Goal: Task Accomplishment & Management: Use online tool/utility

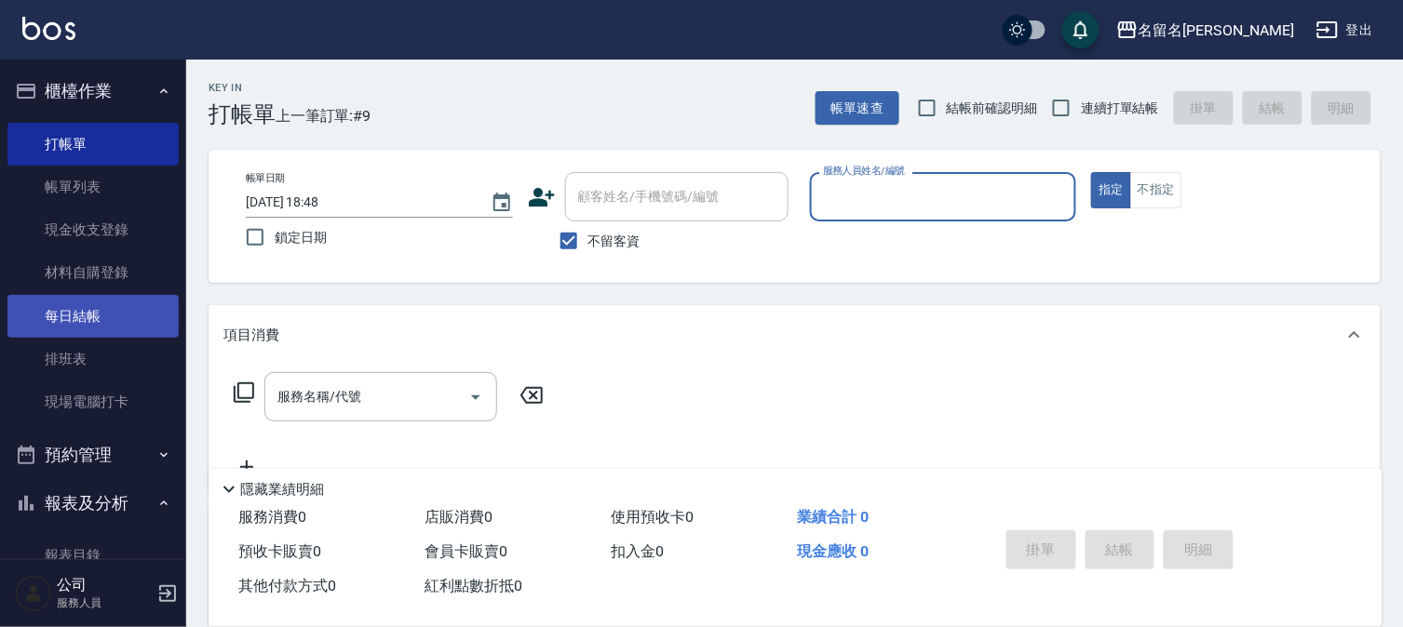
click at [118, 302] on link "每日結帳" at bounding box center [92, 316] width 171 height 43
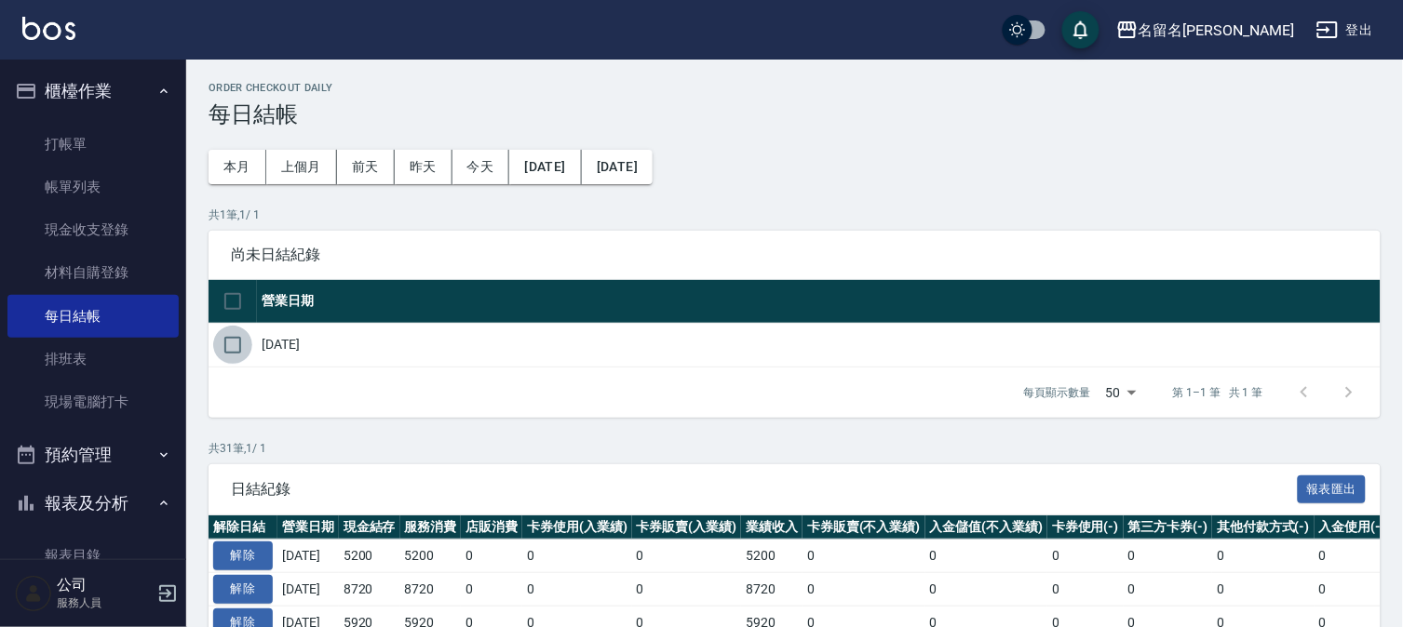
drag, startPoint x: 235, startPoint y: 342, endPoint x: 230, endPoint y: 332, distance: 10.9
click at [231, 336] on input "checkbox" at bounding box center [232, 345] width 39 height 39
checkbox input "true"
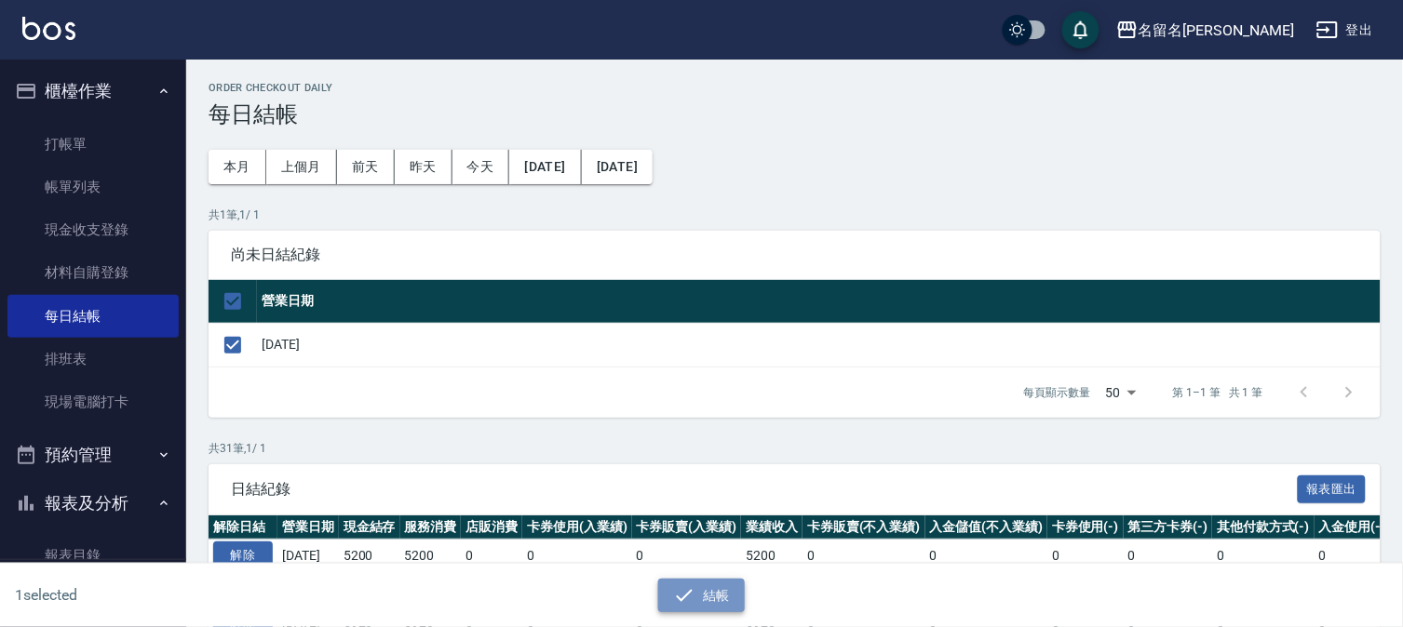
click at [698, 599] on button "結帳" at bounding box center [701, 596] width 87 height 34
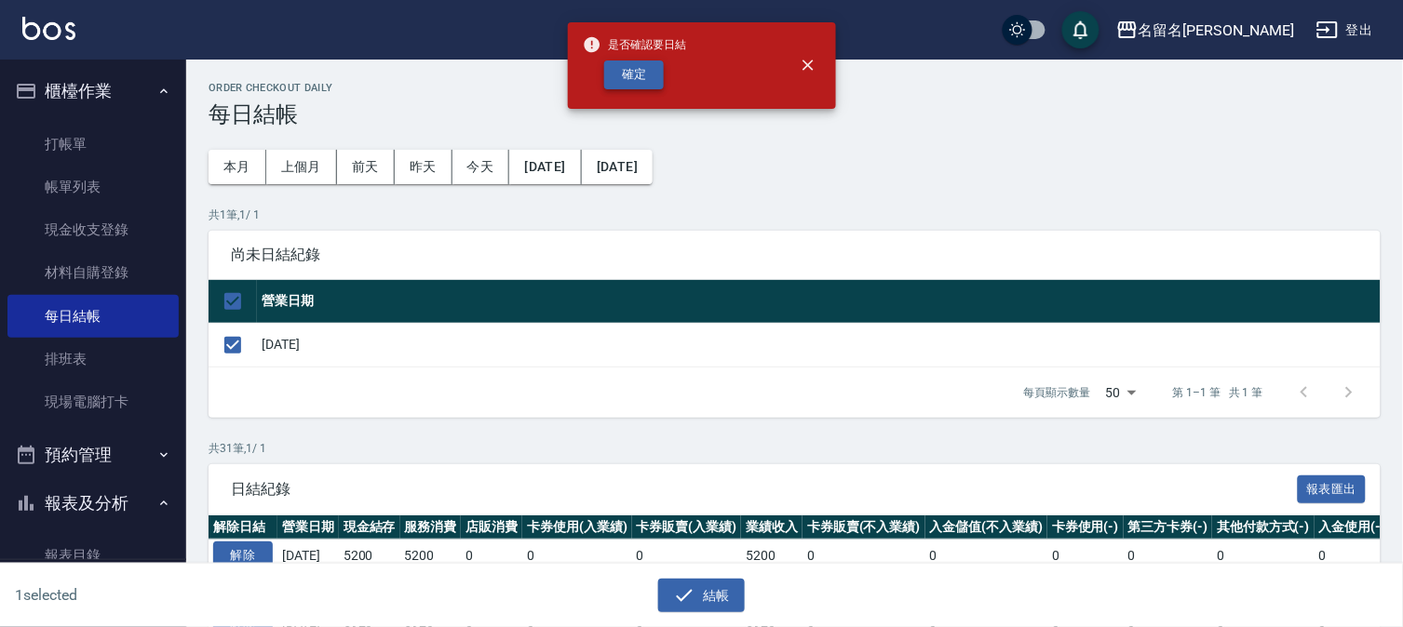
click at [633, 79] on button "確定" at bounding box center [634, 74] width 60 height 29
checkbox input "false"
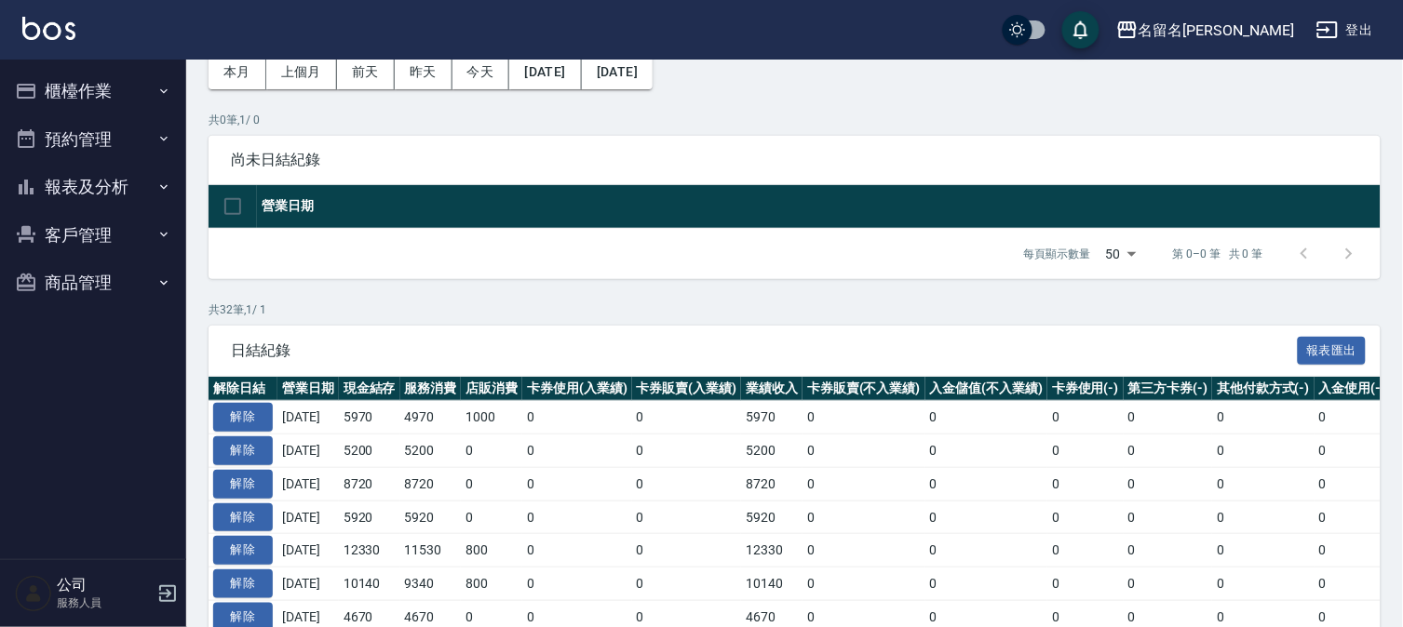
scroll to position [103, 0]
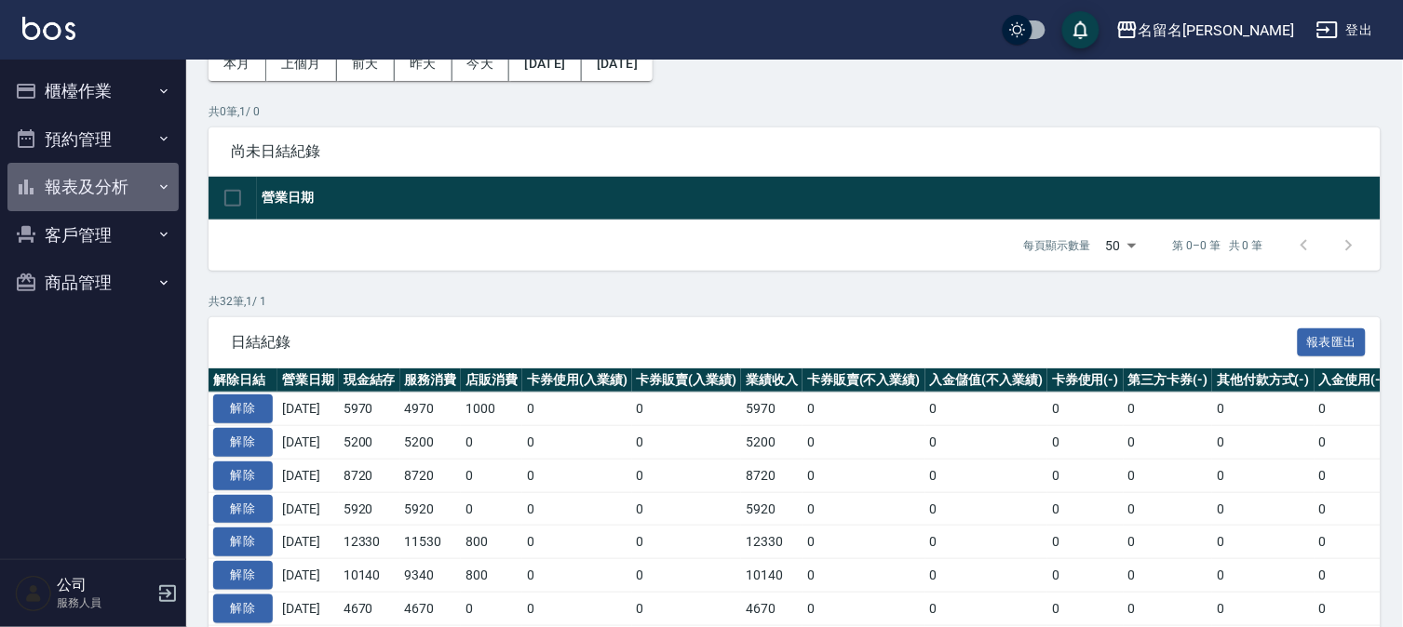
click at [87, 197] on button "報表及分析" at bounding box center [92, 187] width 171 height 48
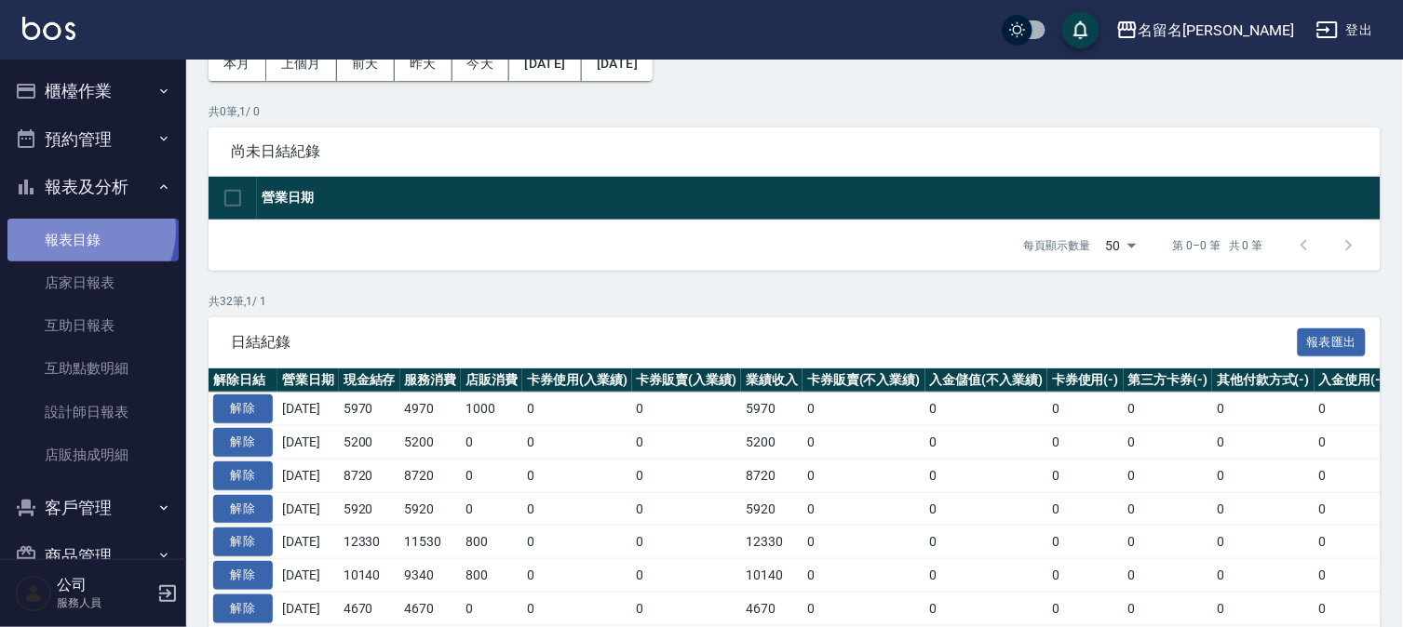
click at [86, 230] on link "報表目錄" at bounding box center [92, 240] width 171 height 43
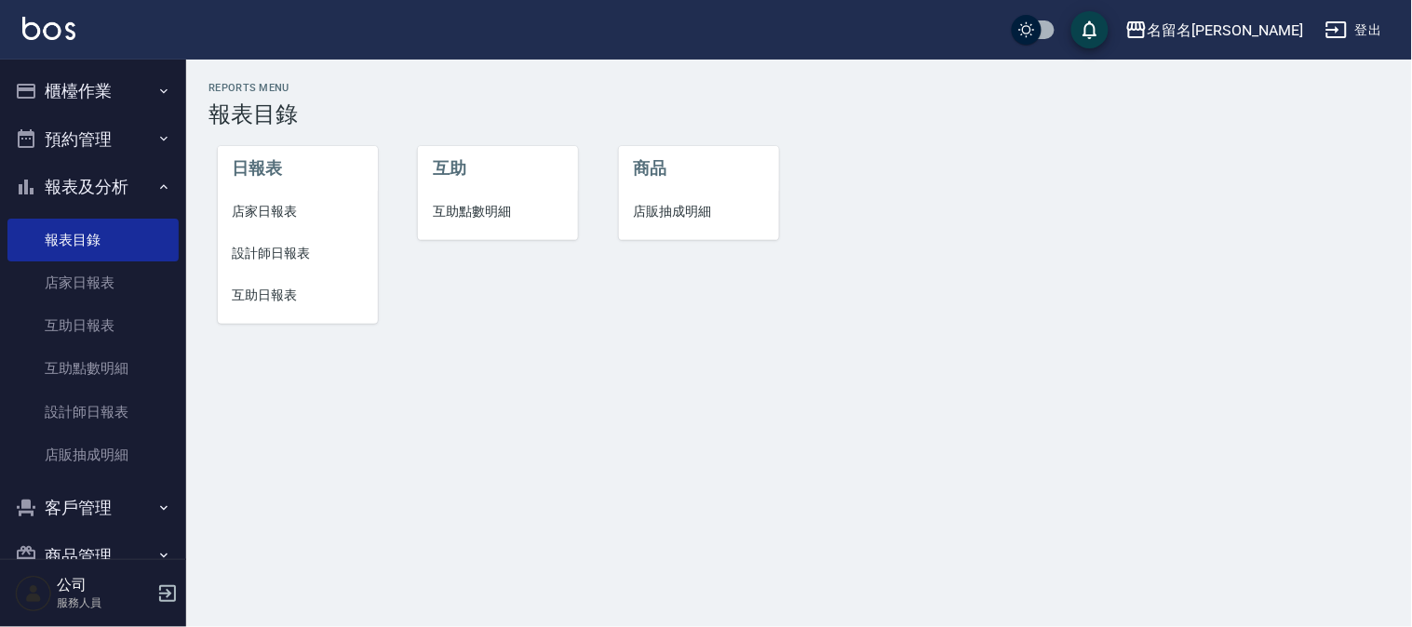
click at [275, 214] on span "店家日報表" at bounding box center [298, 212] width 130 height 20
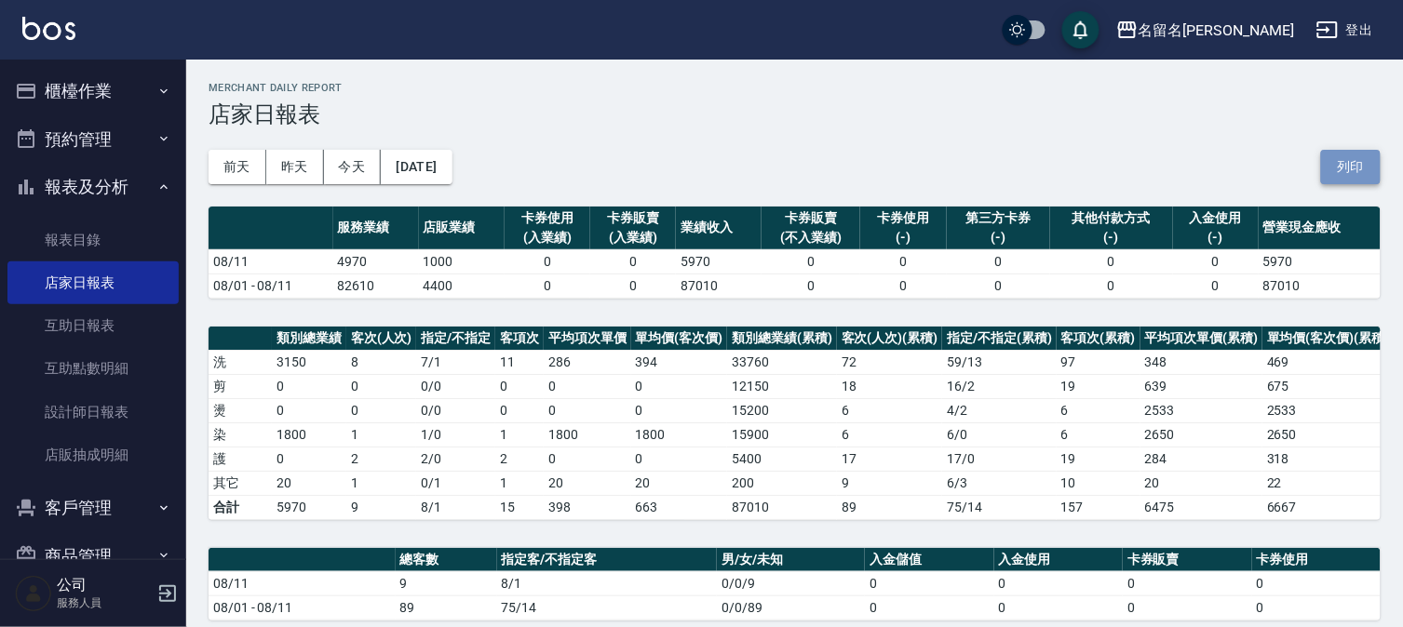
click at [1354, 162] on button "列印" at bounding box center [1351, 167] width 60 height 34
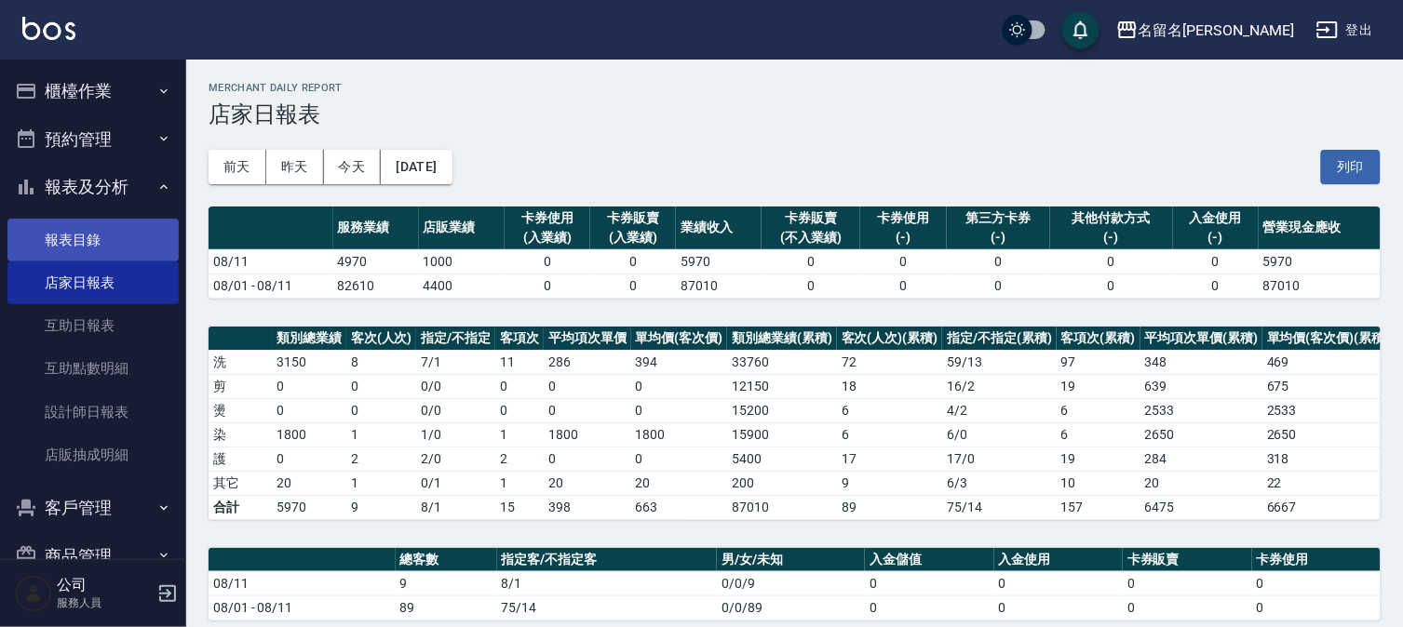
click at [75, 235] on link "報表目錄" at bounding box center [92, 240] width 171 height 43
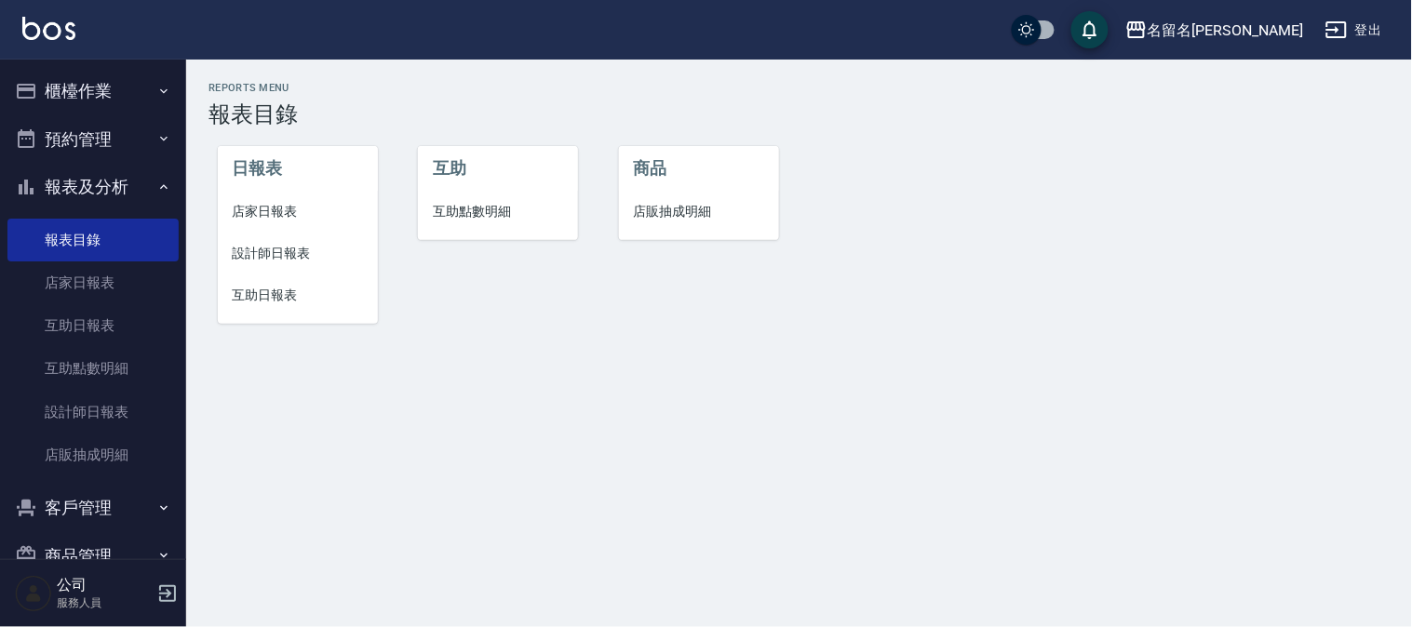
click at [289, 254] on span "設計師日報表" at bounding box center [298, 254] width 130 height 20
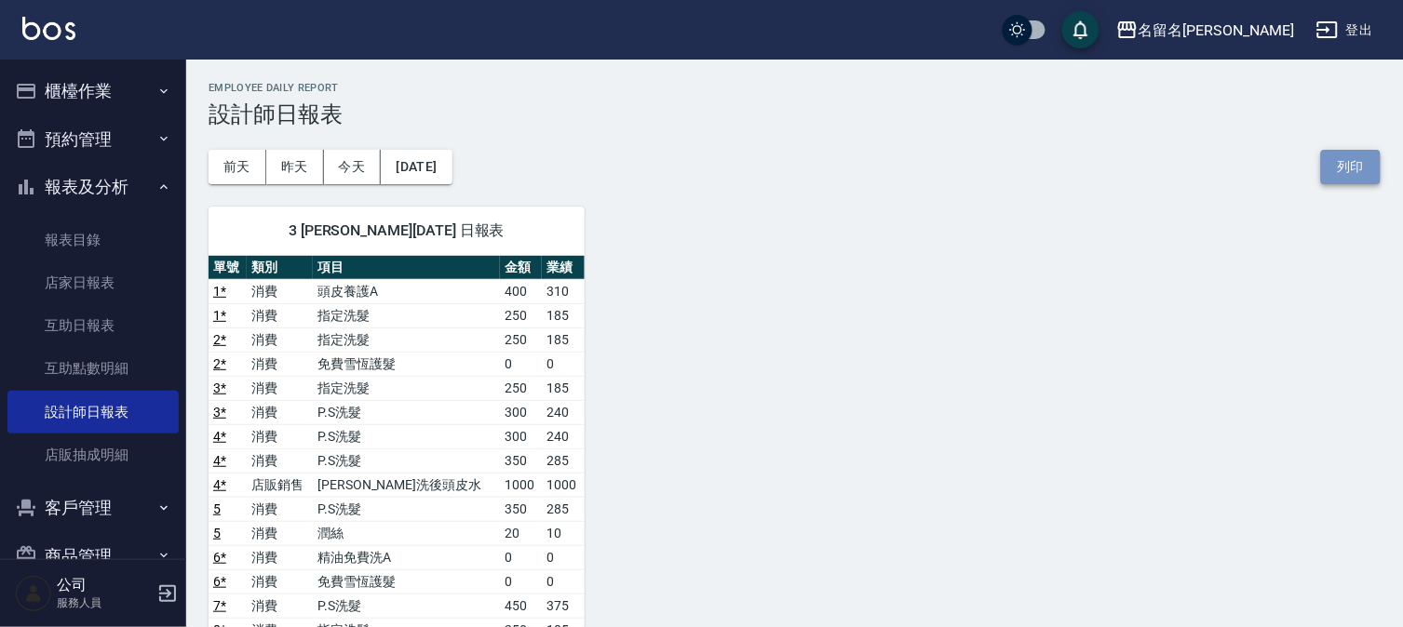
click at [1357, 163] on button "列印" at bounding box center [1351, 167] width 60 height 34
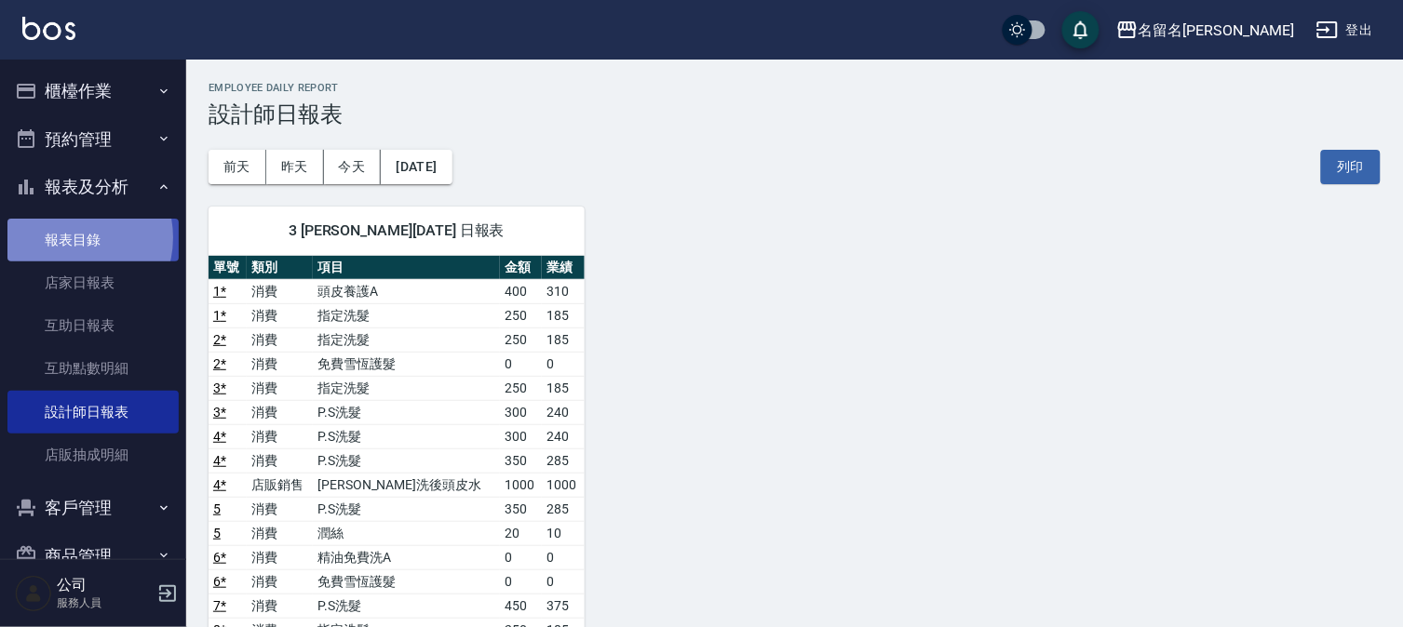
click at [71, 237] on link "報表目錄" at bounding box center [92, 240] width 171 height 43
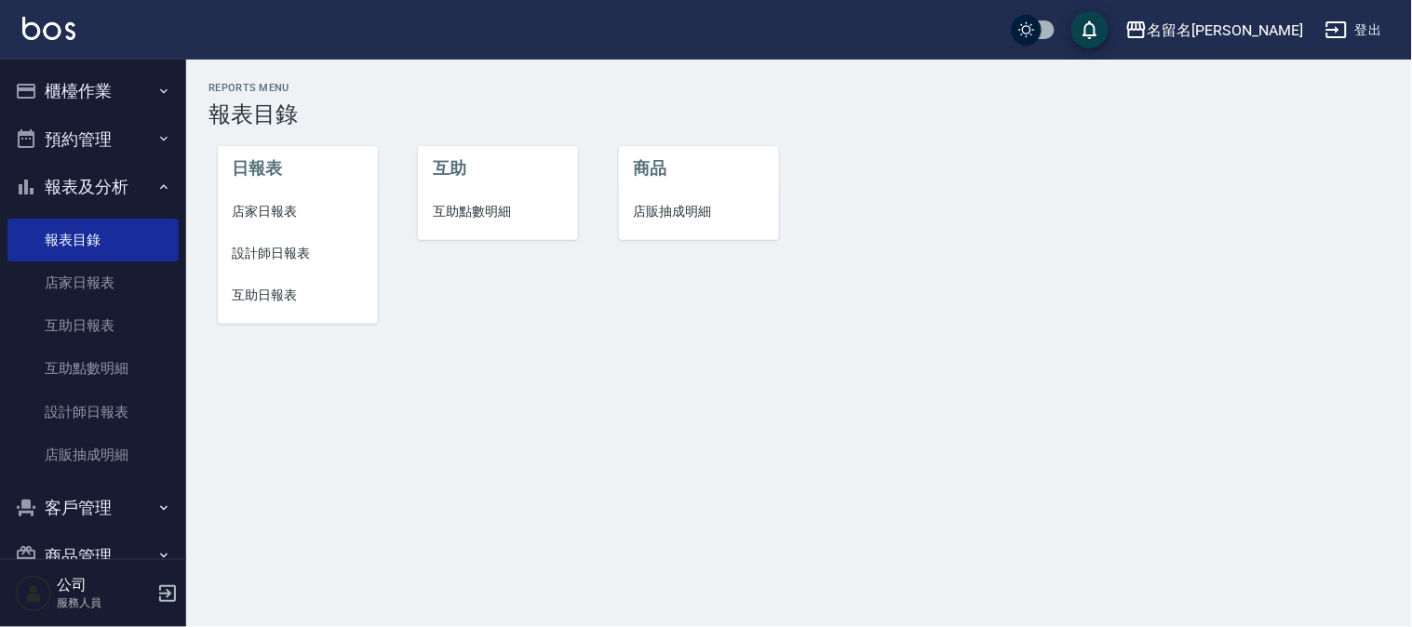
click at [267, 296] on span "互助日報表" at bounding box center [298, 296] width 130 height 20
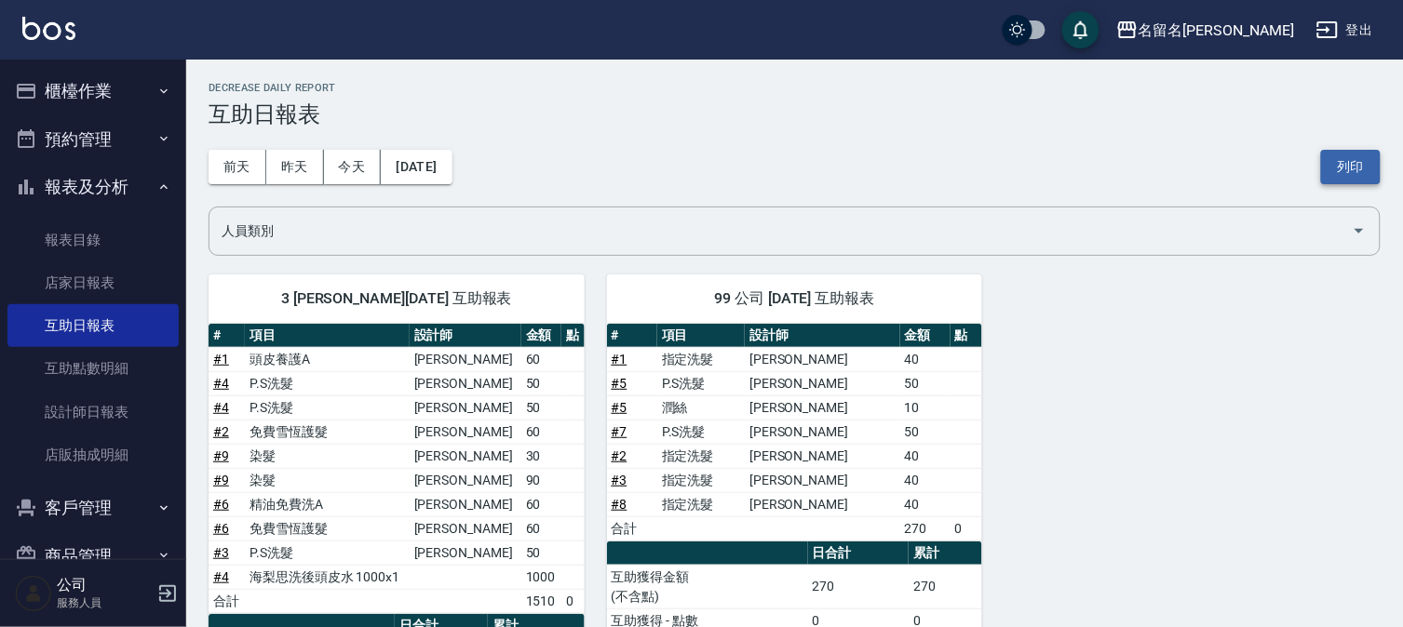
click at [1346, 165] on button "列印" at bounding box center [1351, 167] width 60 height 34
